Goal: Find specific page/section: Find specific page/section

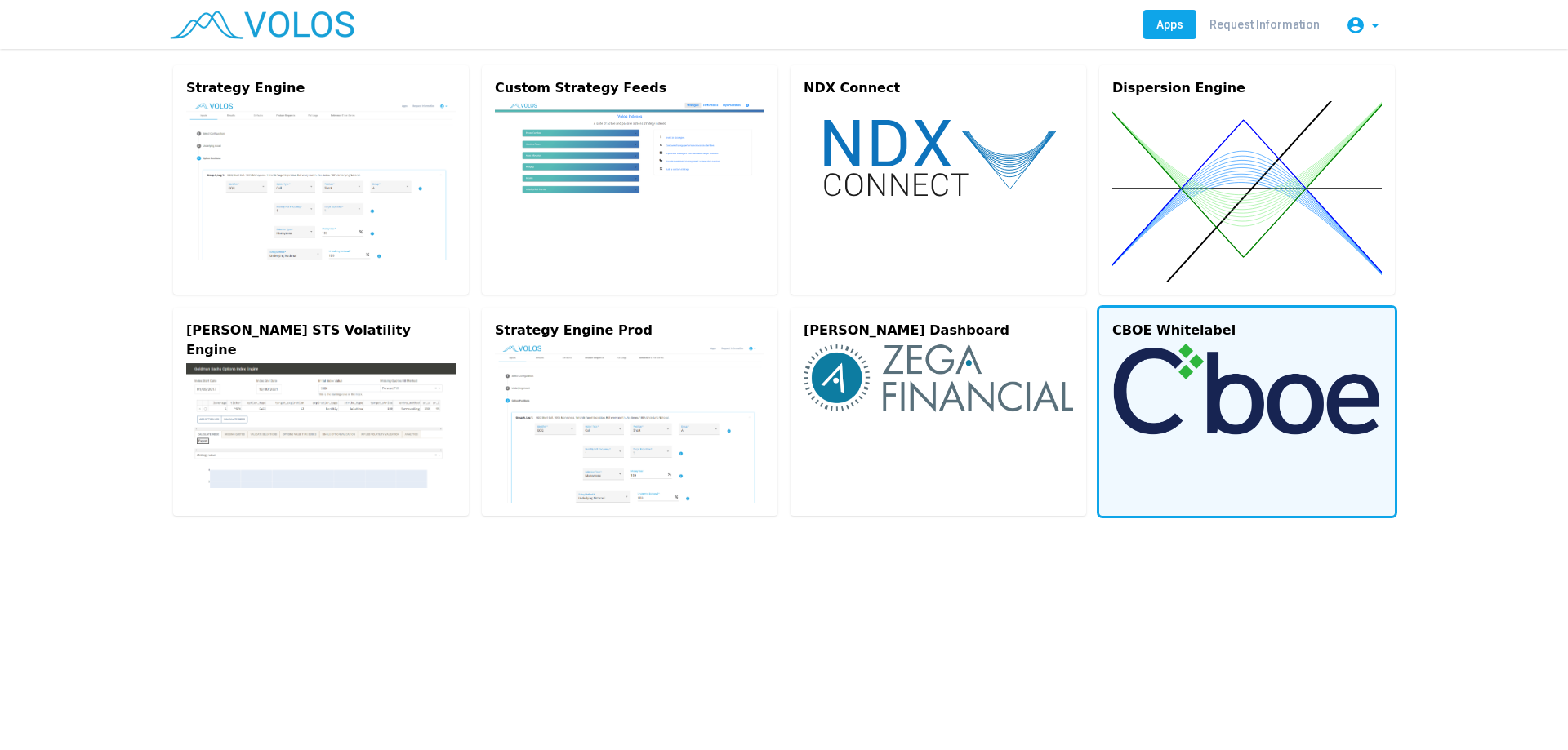
click at [1157, 404] on img at bounding box center [1247, 389] width 269 height 91
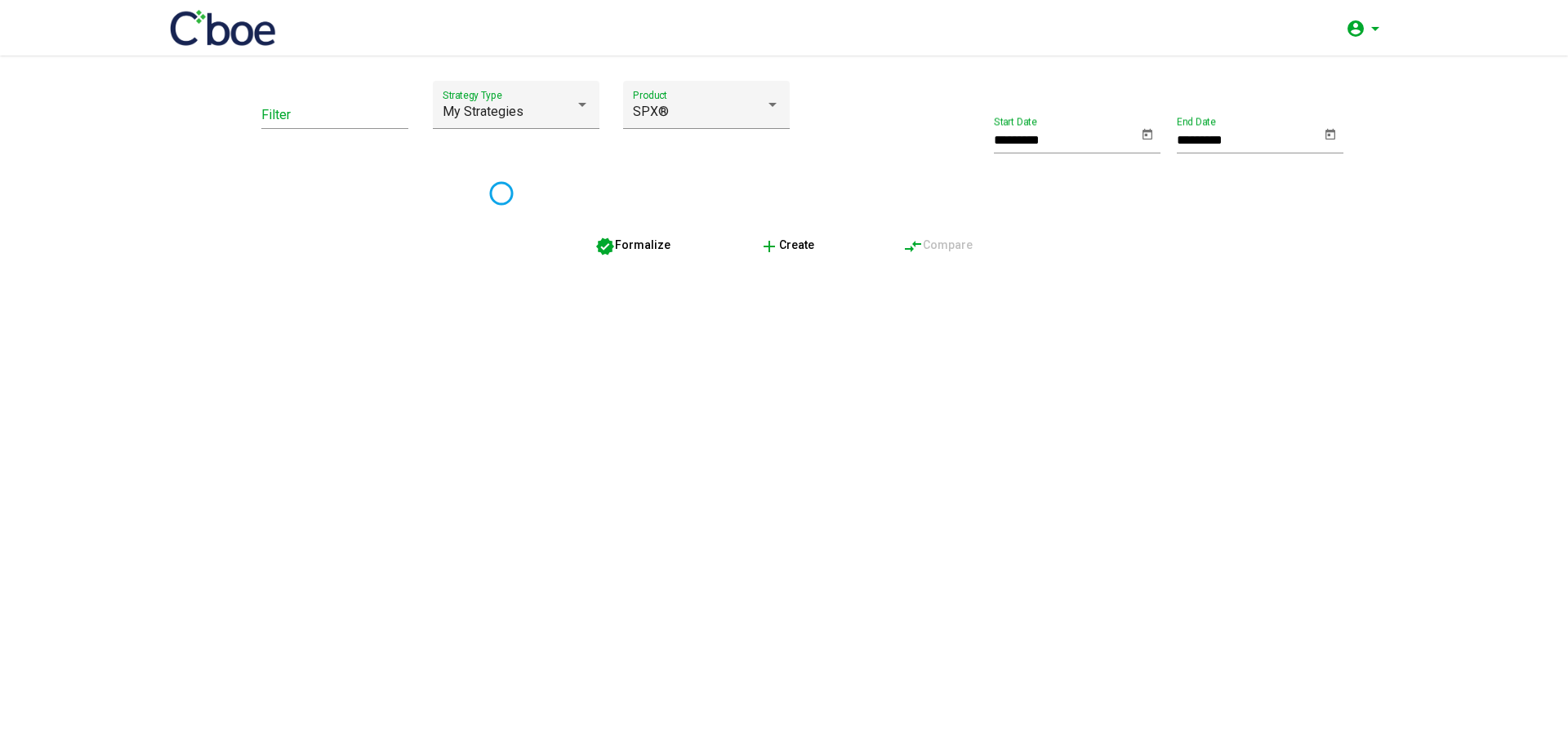
type input "*********"
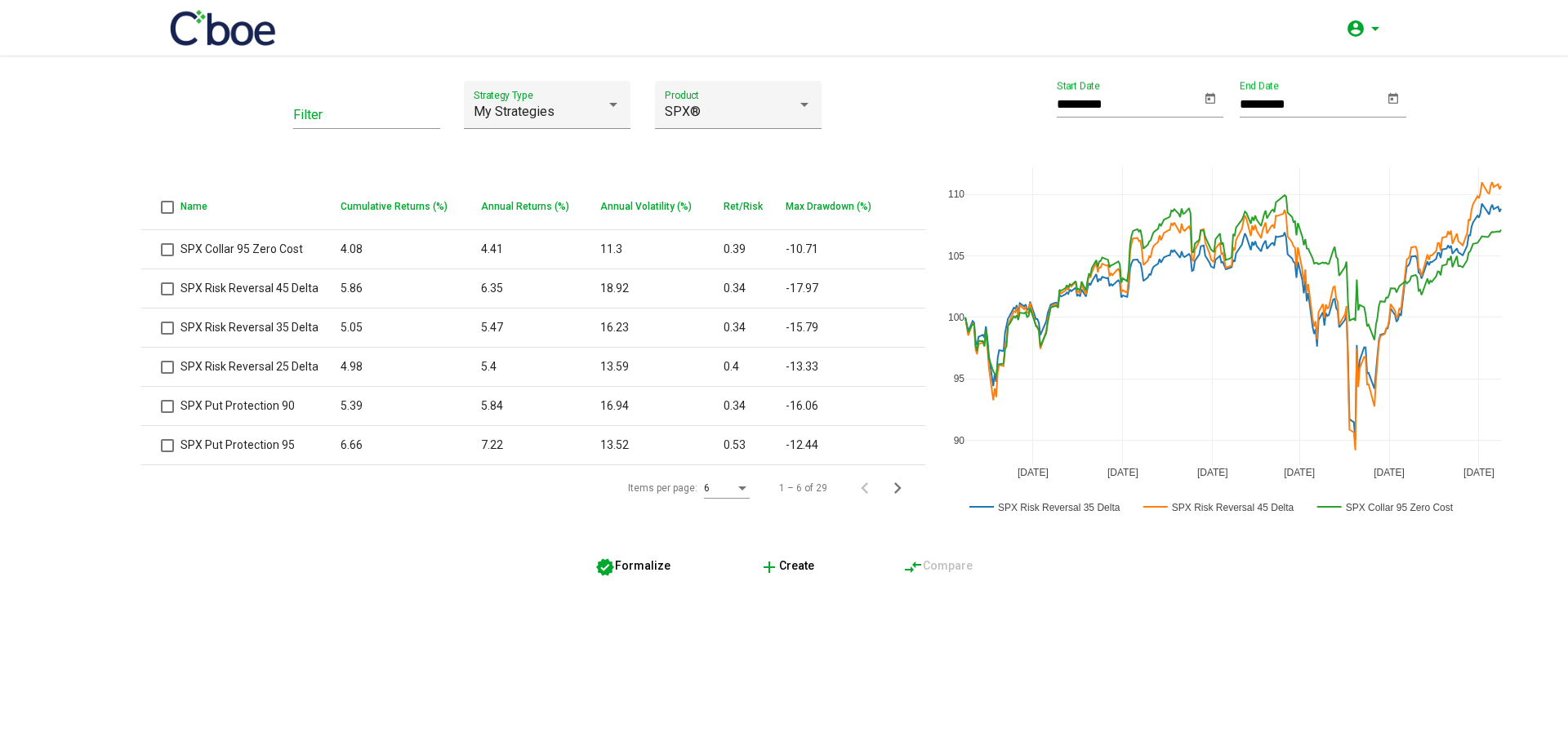
click at [454, 620] on div "Filter My Strategies Strategy Type SPX® Product Name Cumulative Returns (%) Ann…" at bounding box center [784, 403] width 1568 height 695
click at [634, 668] on div "Filter My Strategies Strategy Type SPX® Product Name Cumulative Returns (%) Ann…" at bounding box center [784, 403] width 1568 height 695
click at [479, 545] on div "Filter My Strategies Strategy Type SPX® Product Name Cumulative Returns (%) Ann…" at bounding box center [784, 331] width 1255 height 499
click at [315, 506] on div "Items per page: 6 1 – 6 of 29" at bounding box center [533, 488] width 784 height 46
click at [349, 599] on div "Filter My Strategies Strategy Type SPX® Product Name Cumulative Returns (%) Ann…" at bounding box center [784, 403] width 1568 height 695
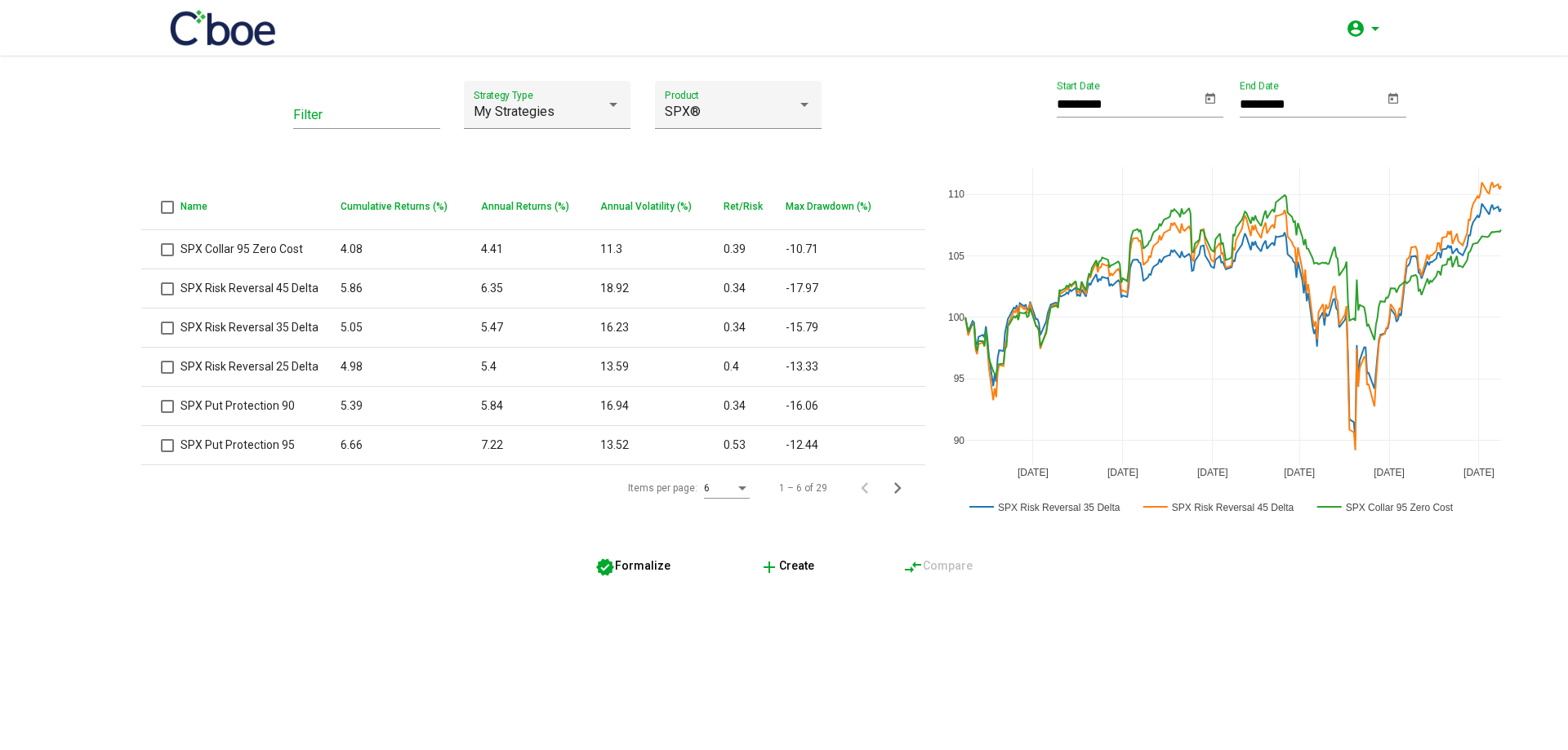
click at [374, 519] on div "Filter My Strategies Strategy Type SPX® Product Name Cumulative Returns (%) Ann…" at bounding box center [533, 304] width 753 height 446
click at [489, 548] on div "Filter My Strategies Strategy Type SPX® Product Name Cumulative Returns (%) Ann…" at bounding box center [784, 331] width 1255 height 499
click at [410, 625] on div "Filter My Strategies Strategy Type SPX® Product Name Cumulative Returns (%) Ann…" at bounding box center [784, 403] width 1568 height 695
click at [228, 166] on div "Filter My Strategies Strategy Type SPX® Product Name Cumulative Returns (%) Ann…" at bounding box center [533, 304] width 753 height 446
click at [400, 613] on div "Filter My Strategies Strategy Type SPX® Product Name Cumulative Returns (%) Ann…" at bounding box center [784, 403] width 1568 height 695
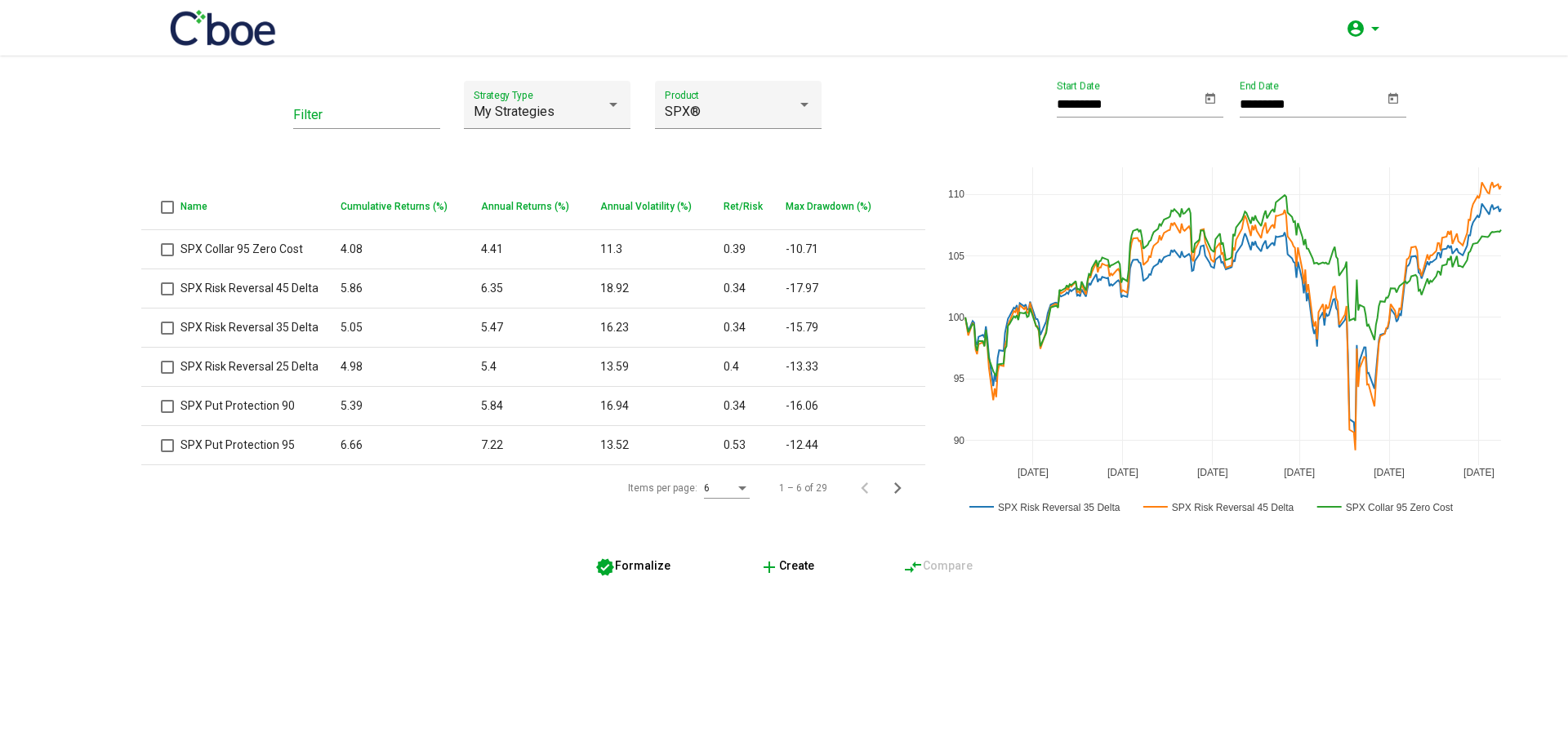
click at [272, 119] on div "Filter My Strategies Strategy Type SPX® Product Name Cumulative Returns (%) Ann…" at bounding box center [533, 304] width 753 height 446
